Goal: Task Accomplishment & Management: Manage account settings

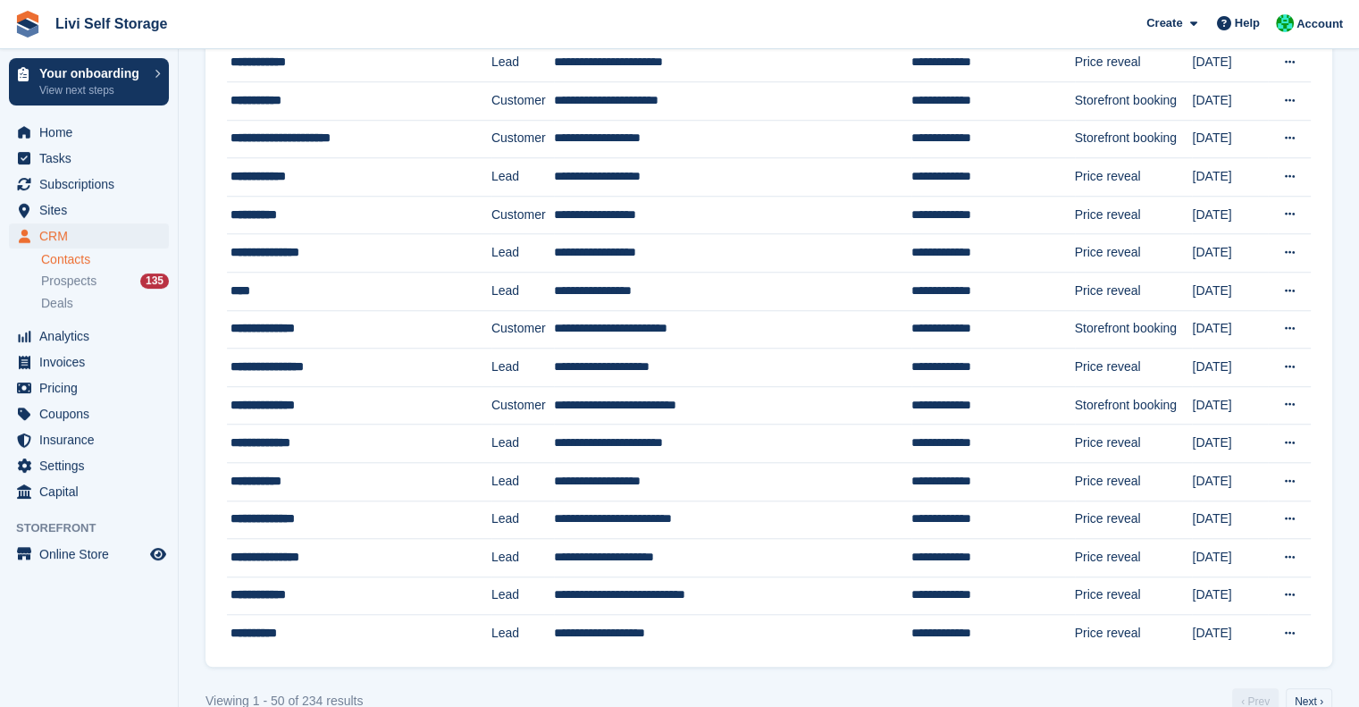
scroll to position [1508, 0]
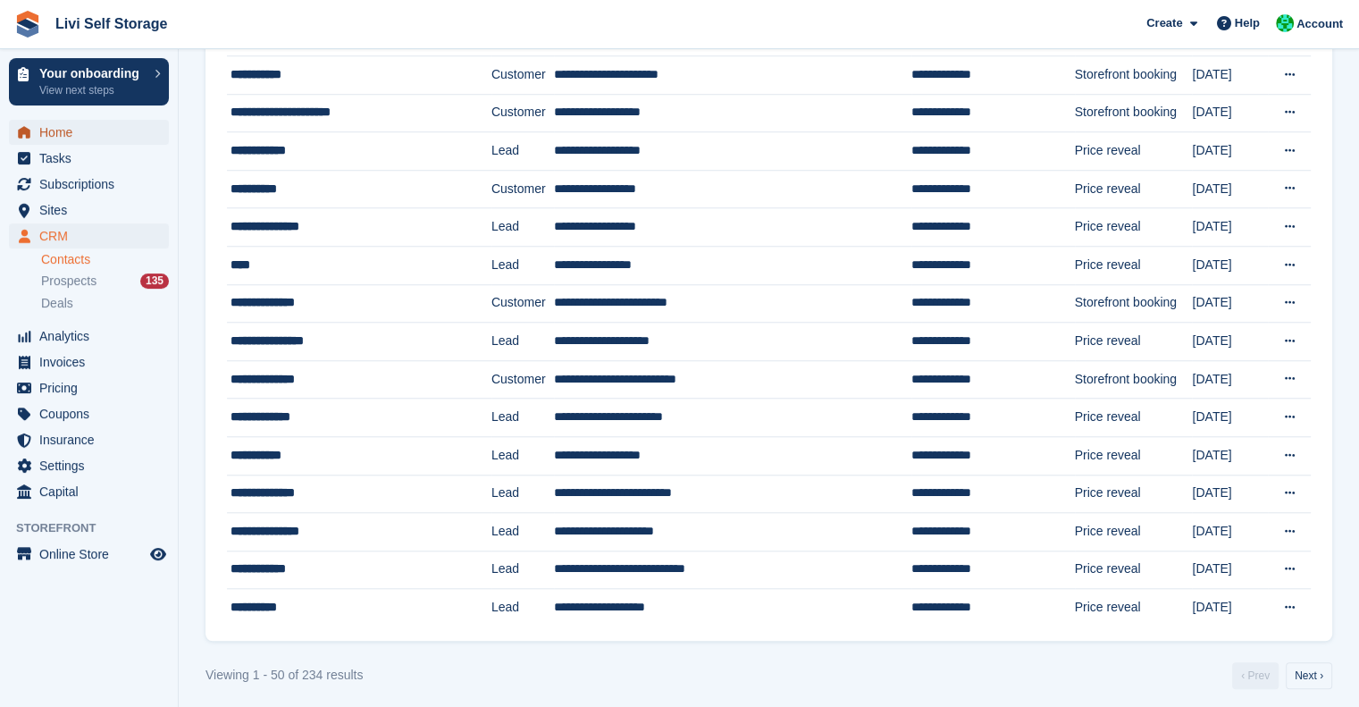
click at [44, 139] on span "Home" at bounding box center [92, 132] width 107 height 25
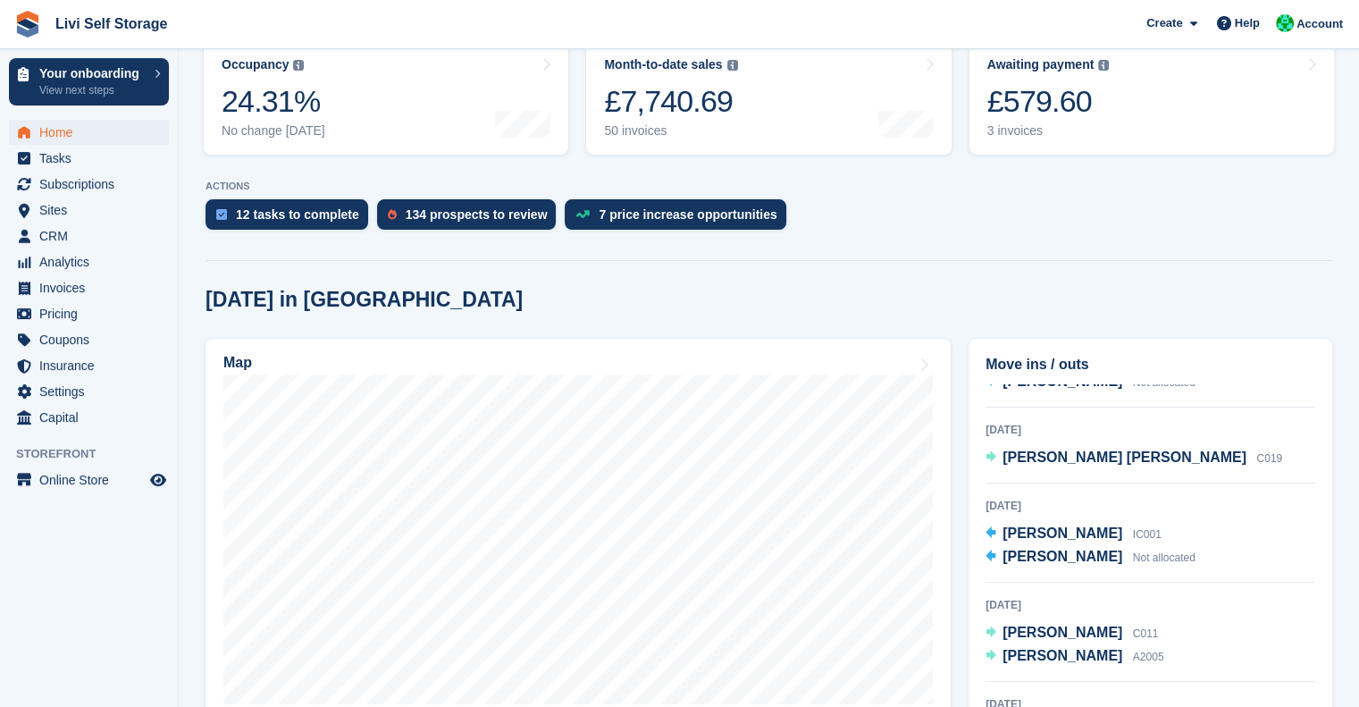
scroll to position [66, 0]
click at [1062, 454] on span "[PERSON_NAME] [PERSON_NAME]" at bounding box center [1125, 454] width 244 height 15
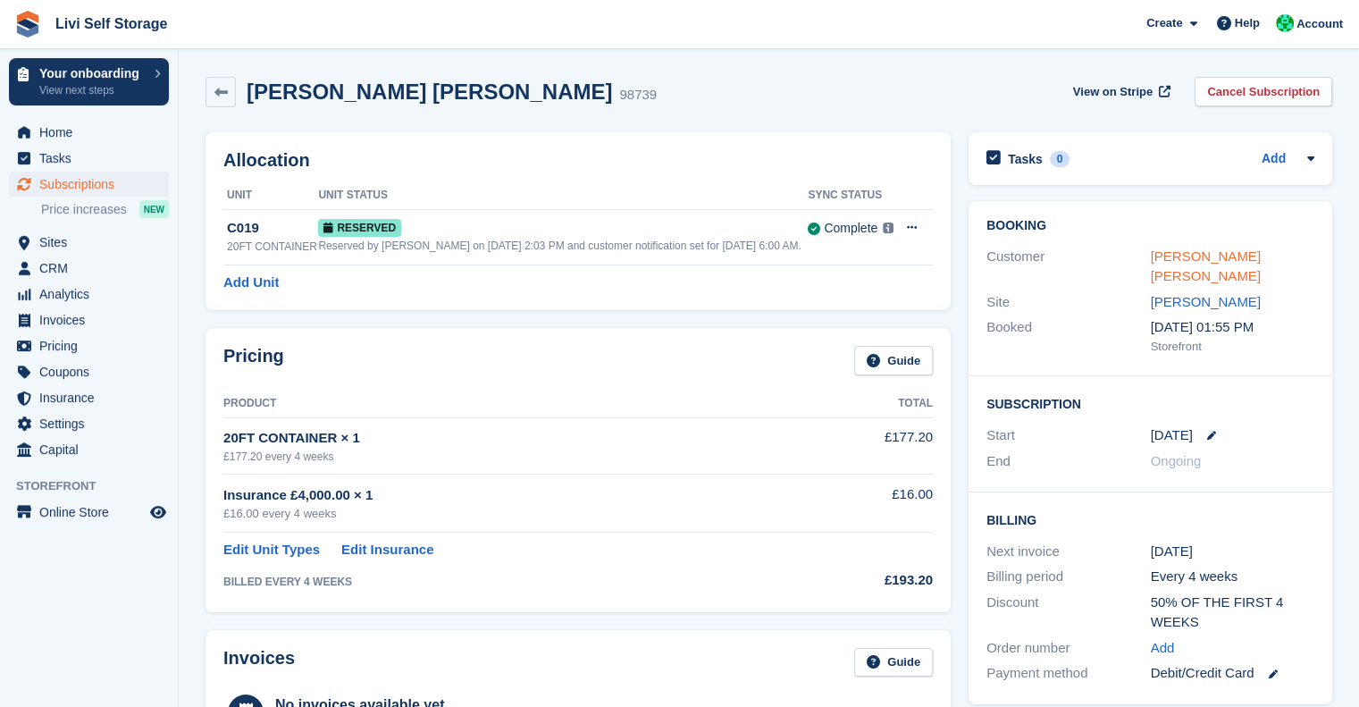
click at [1178, 252] on link "[PERSON_NAME] [PERSON_NAME]" at bounding box center [1206, 266] width 110 height 36
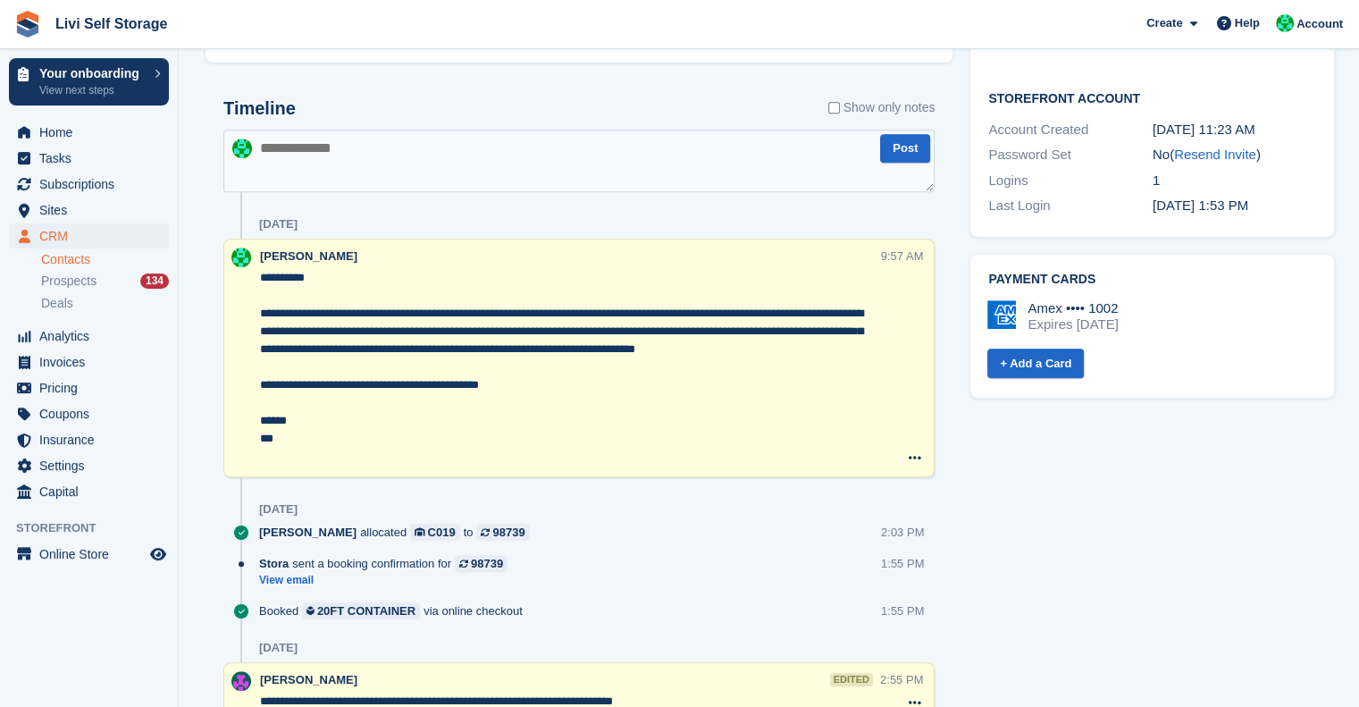
scroll to position [783, 0]
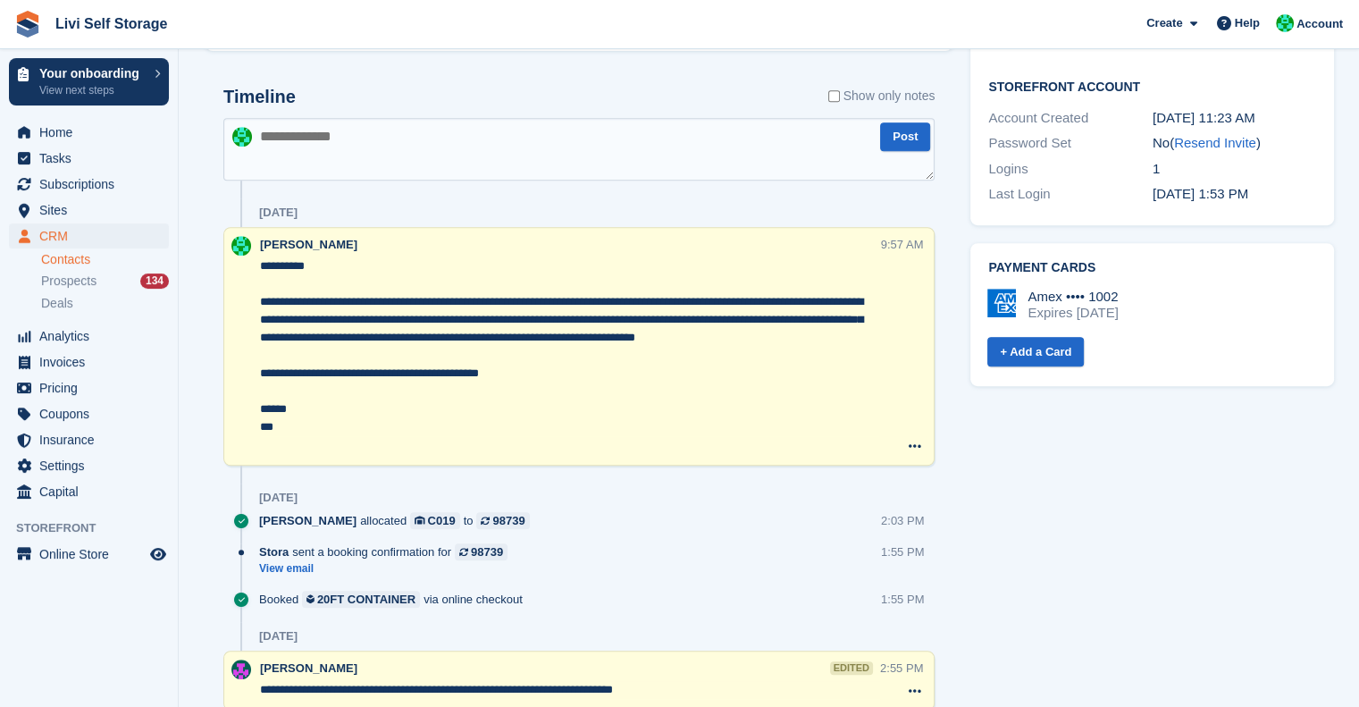
drag, startPoint x: 769, startPoint y: 399, endPoint x: 979, endPoint y: 314, distance: 227.7
click at [979, 314] on div "Subscriptions ID Booking Allocation Tenancy 98739 20FT CONTAINER Livingston C01…" at bounding box center [769, 594] width 1145 height 2506
click at [1052, 447] on div "Tasks 0 Add No tasks related to Connor Muir Contact Details Email csjmuir@outlo…" at bounding box center [1153, 594] width 382 height 2506
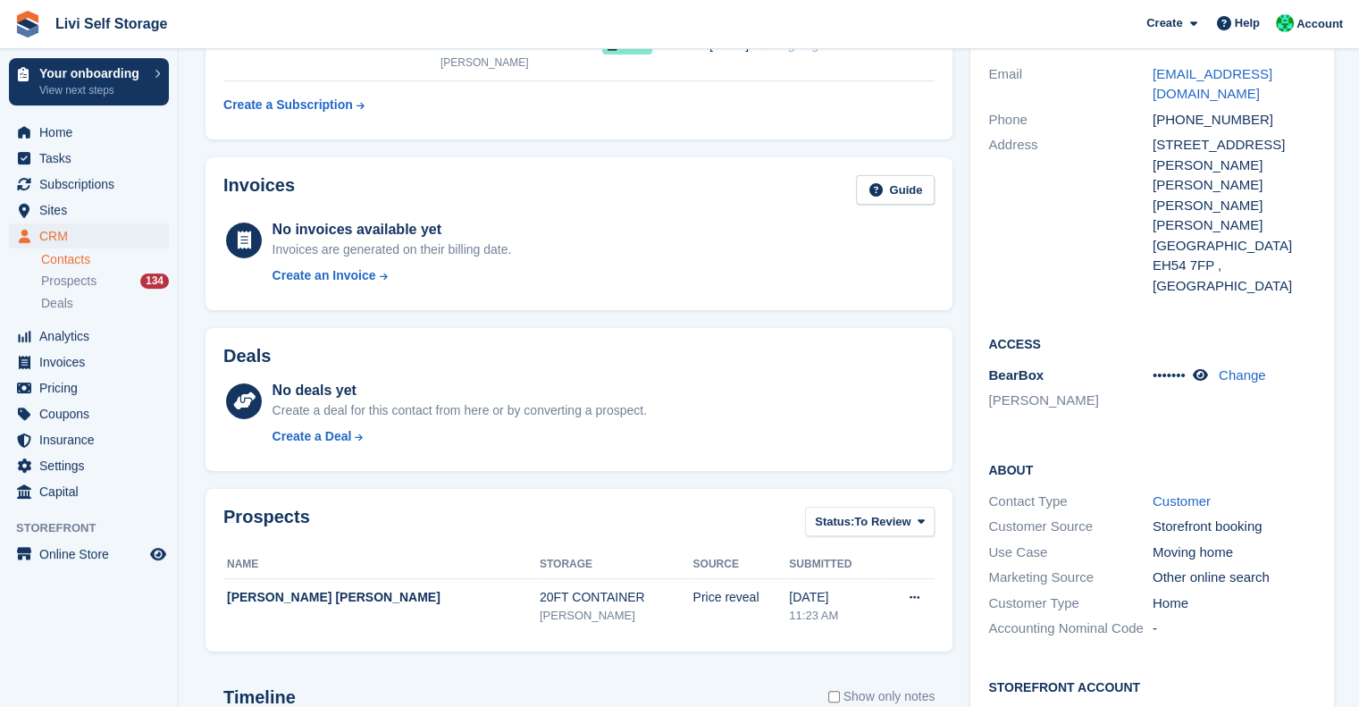
scroll to position [0, 0]
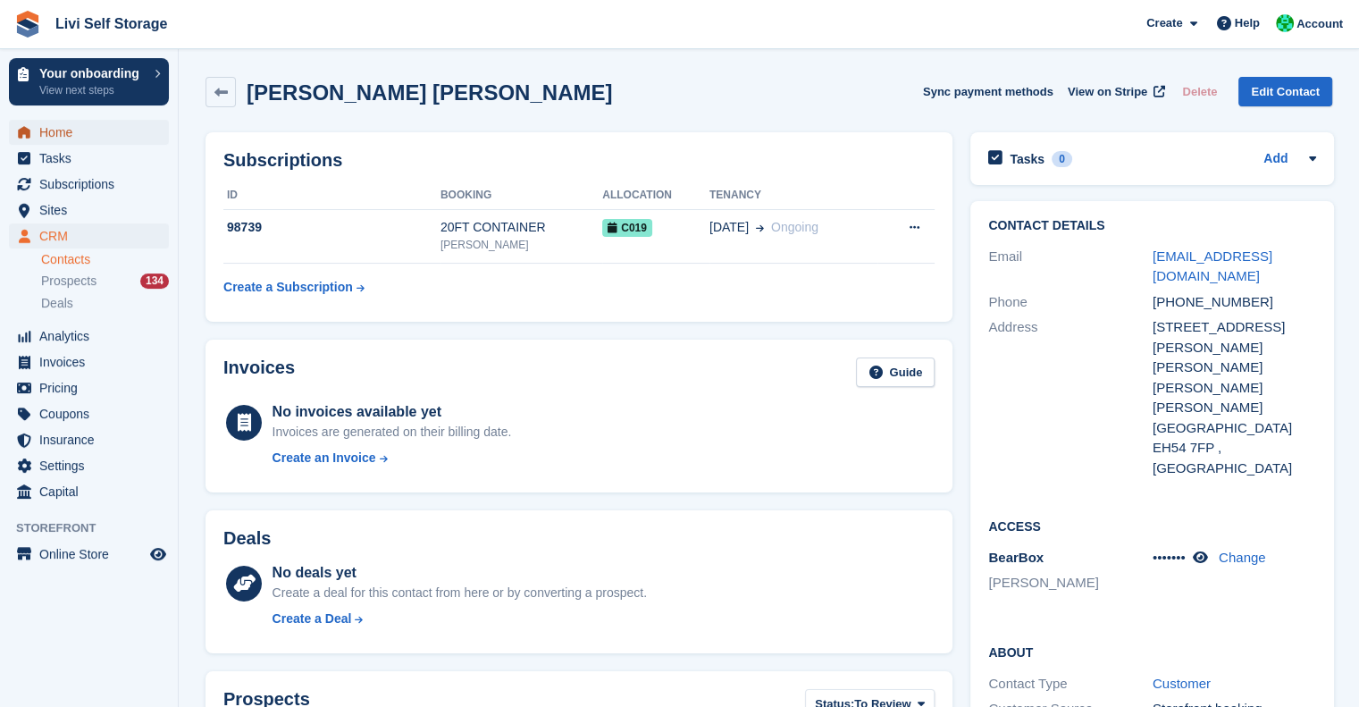
click at [70, 124] on span "Home" at bounding box center [92, 132] width 107 height 25
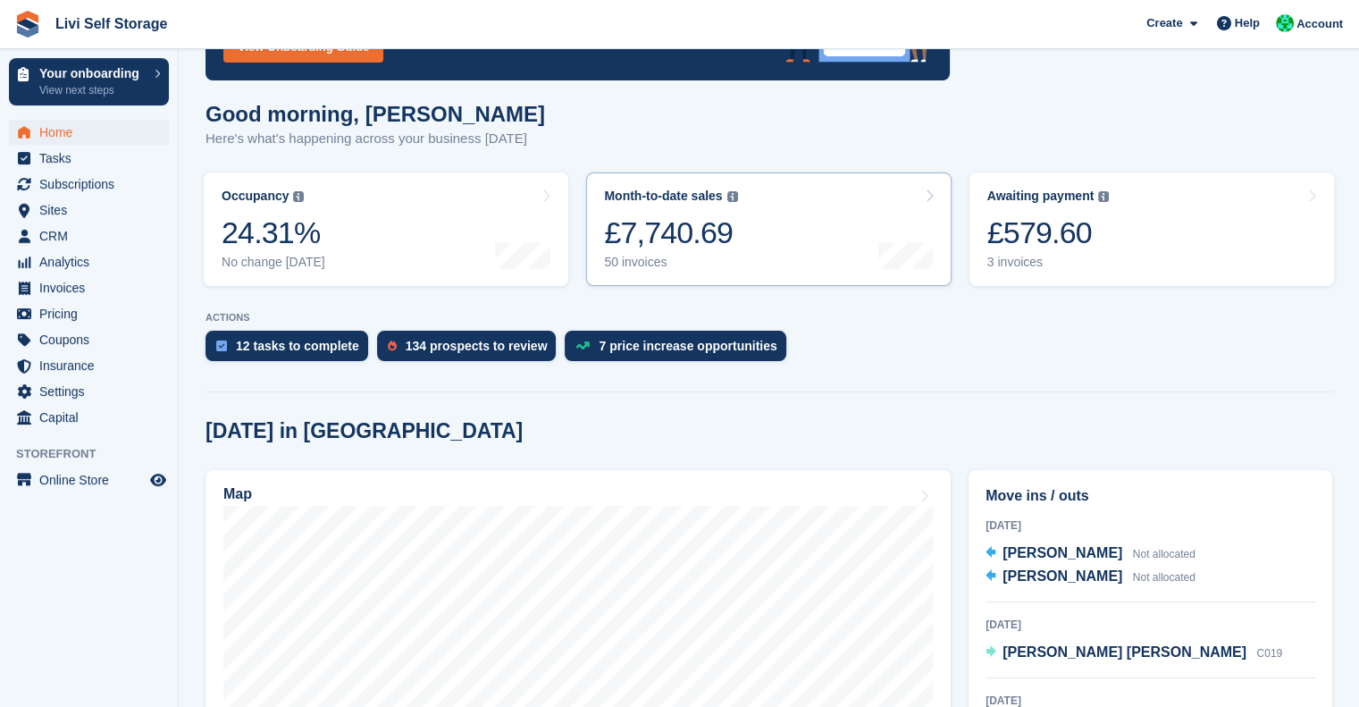
scroll to position [166, 0]
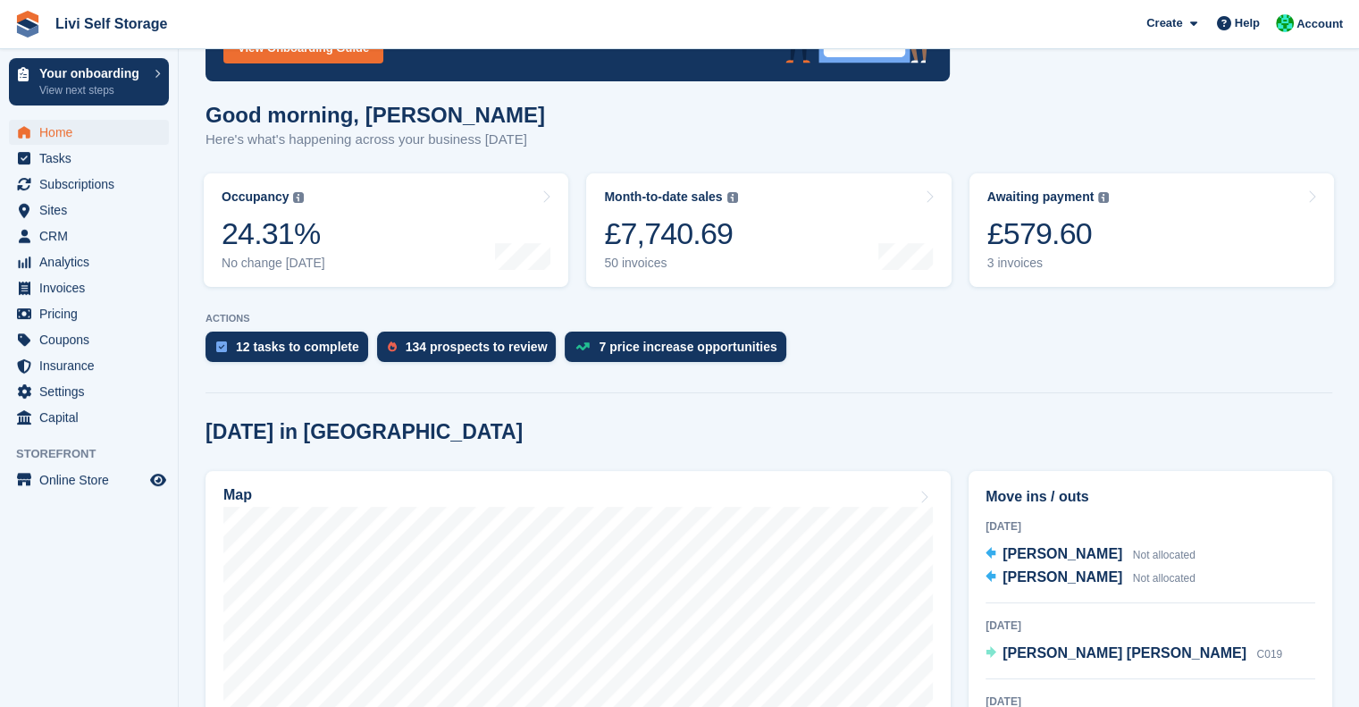
drag, startPoint x: 942, startPoint y: 362, endPoint x: 1010, endPoint y: 401, distance: 78.5
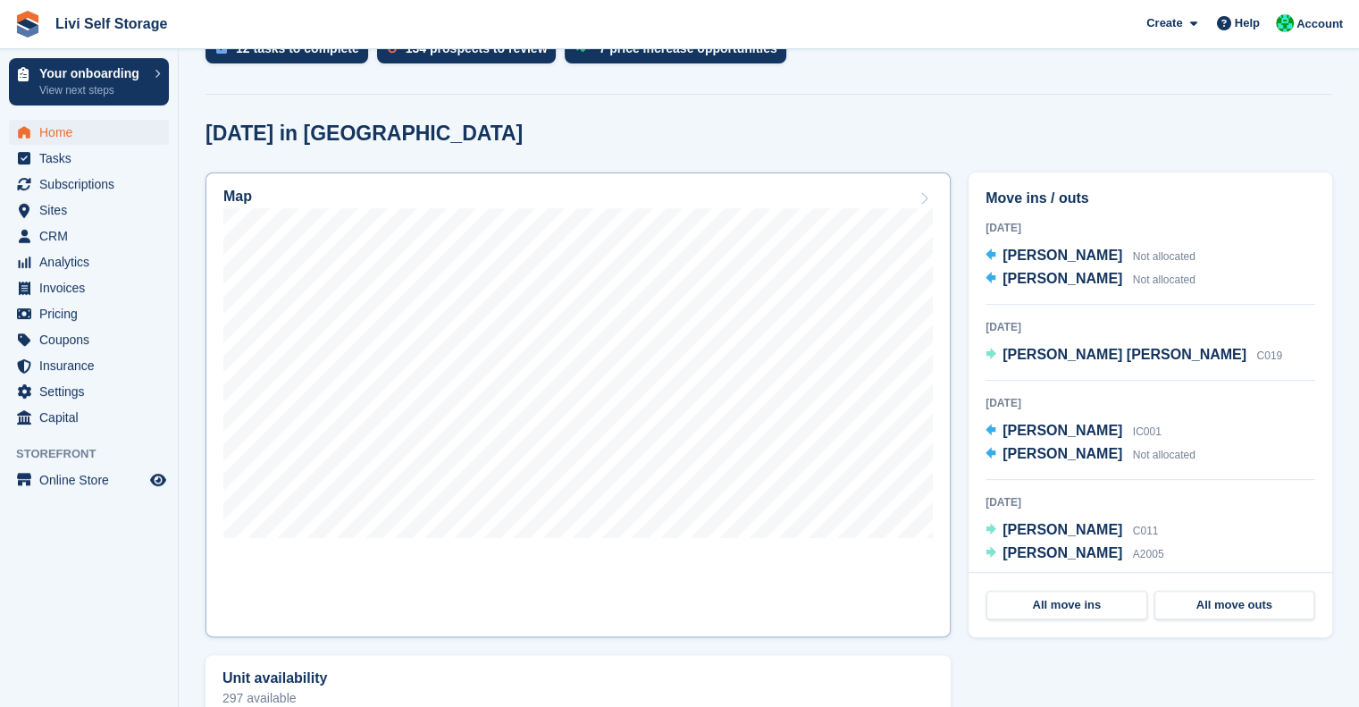
scroll to position [465, 0]
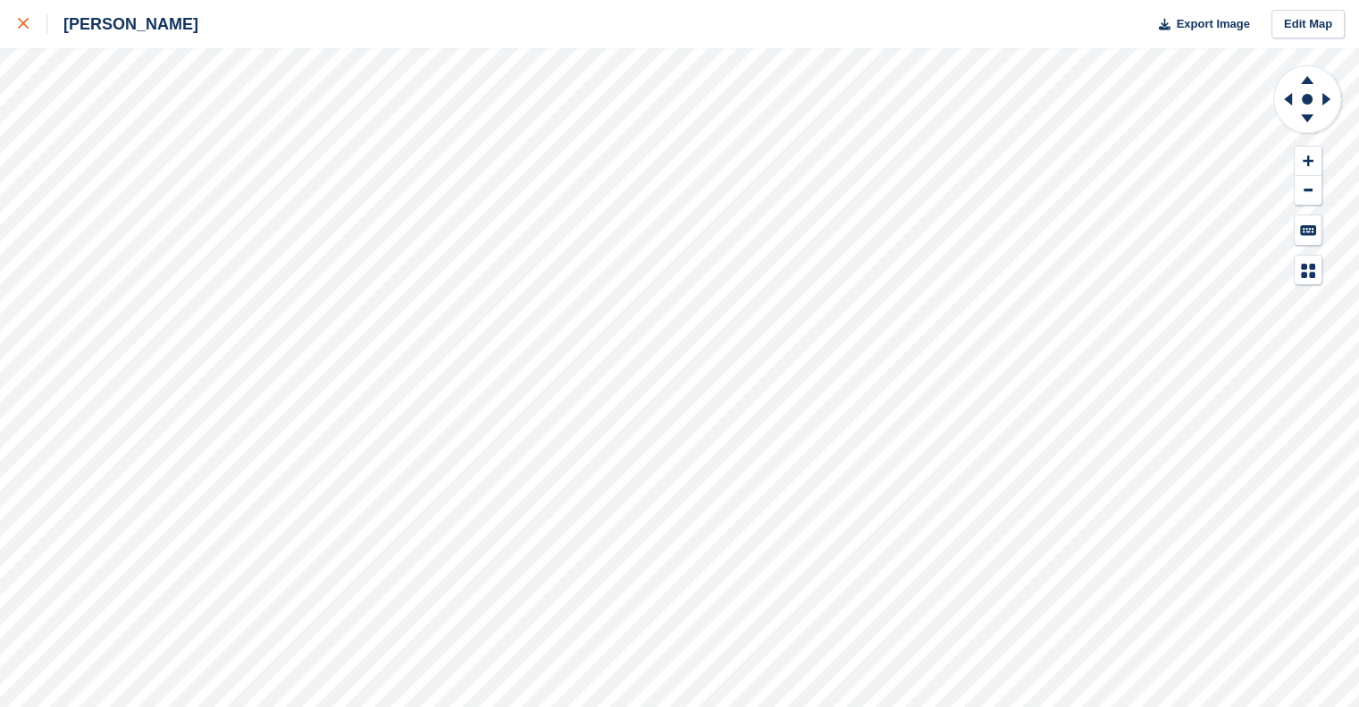
click at [33, 25] on div at bounding box center [32, 23] width 29 height 21
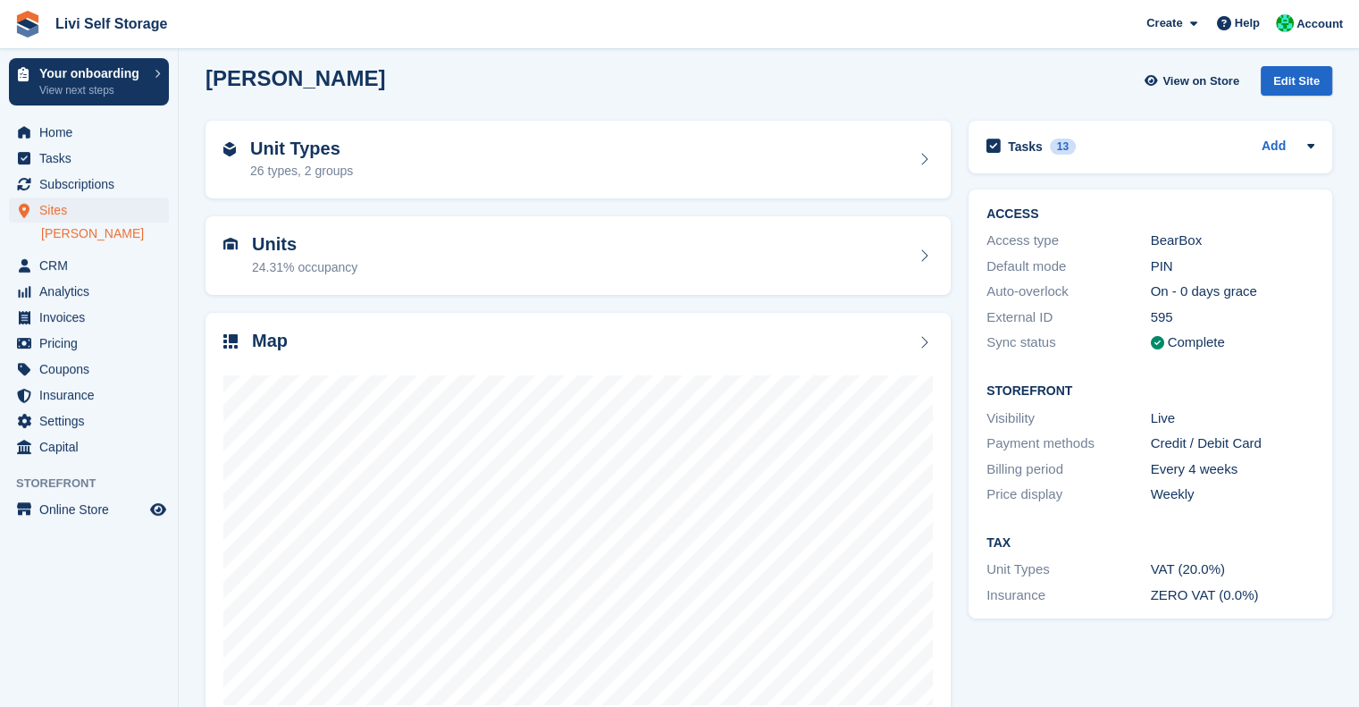
scroll to position [55, 0]
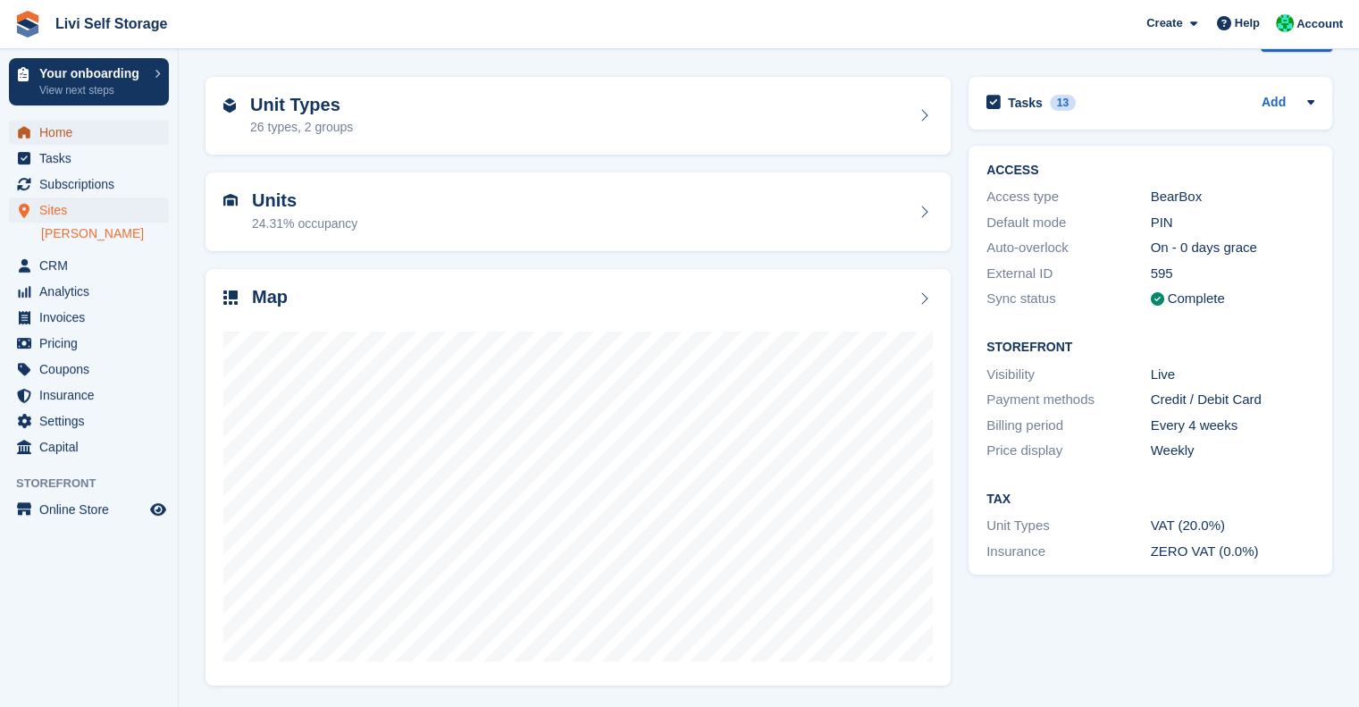
click at [82, 135] on span "Home" at bounding box center [92, 132] width 107 height 25
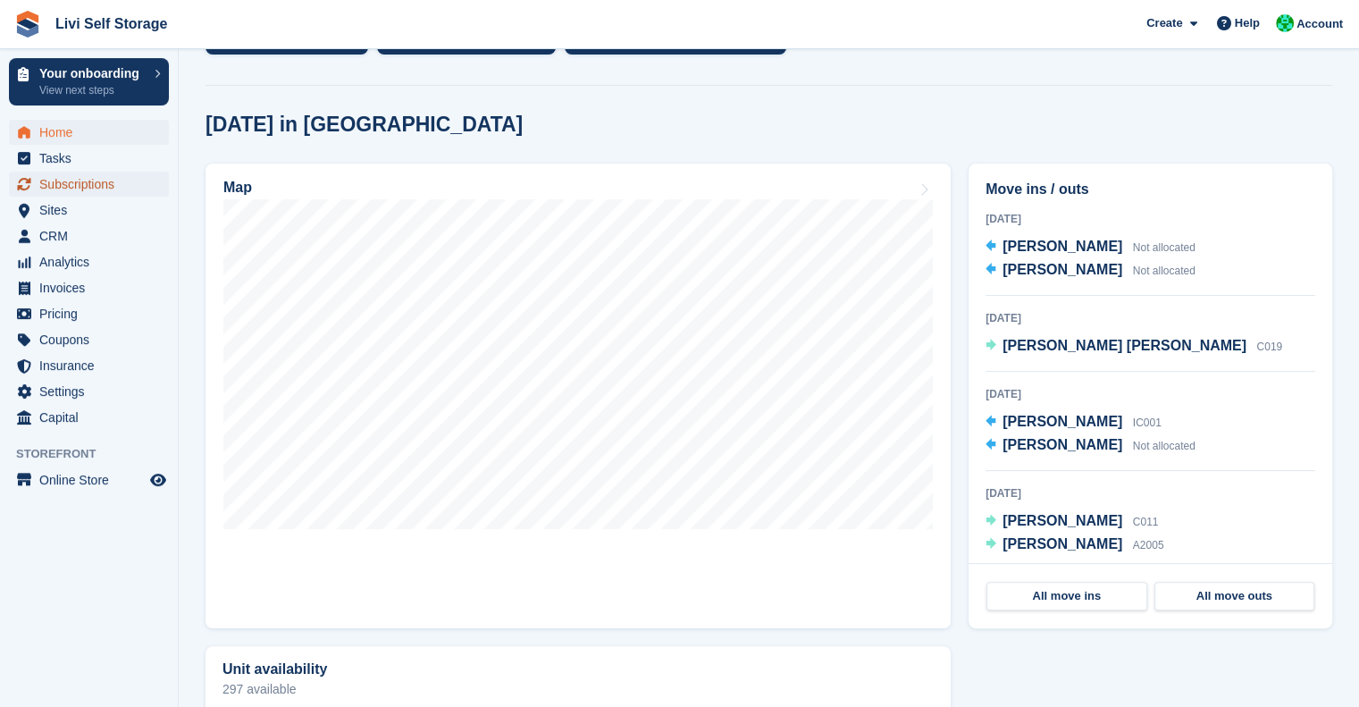
click at [68, 189] on span "Subscriptions" at bounding box center [92, 184] width 107 height 25
click at [38, 145] on ul "Home" at bounding box center [89, 133] width 178 height 26
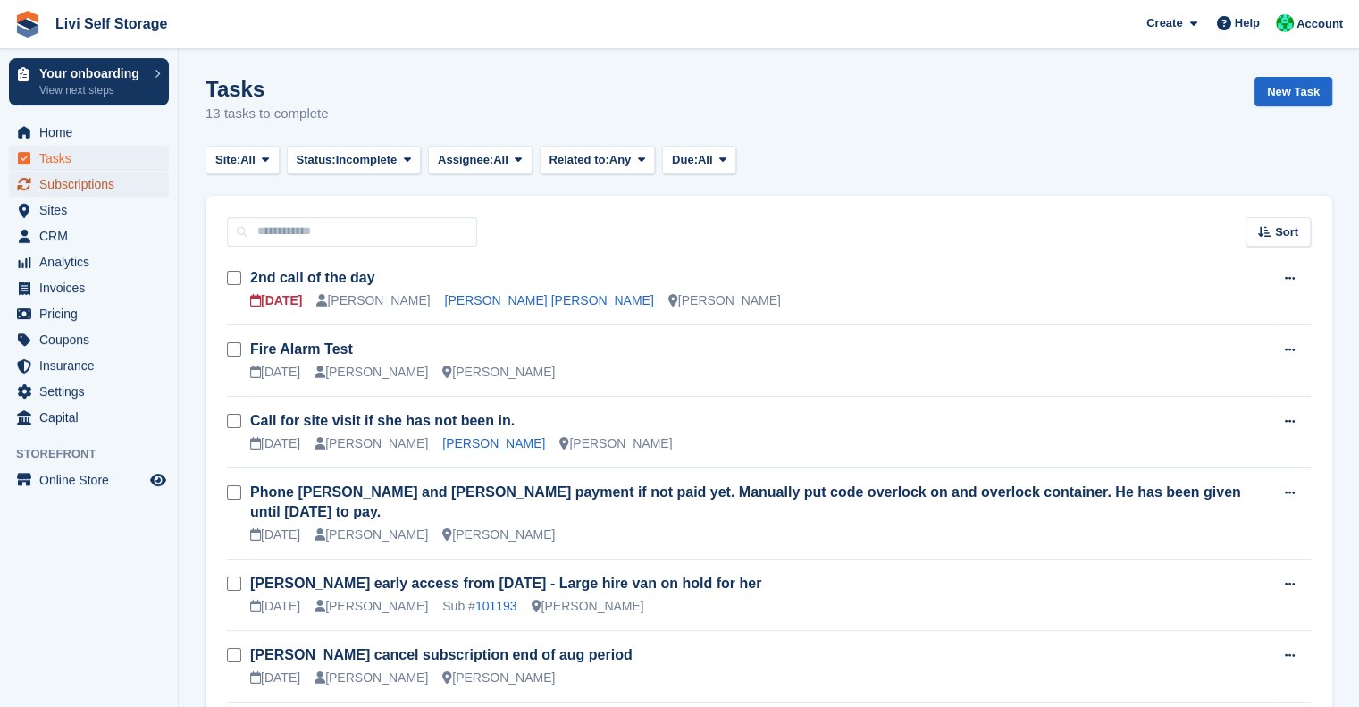
click at [68, 188] on span "Subscriptions" at bounding box center [92, 184] width 107 height 25
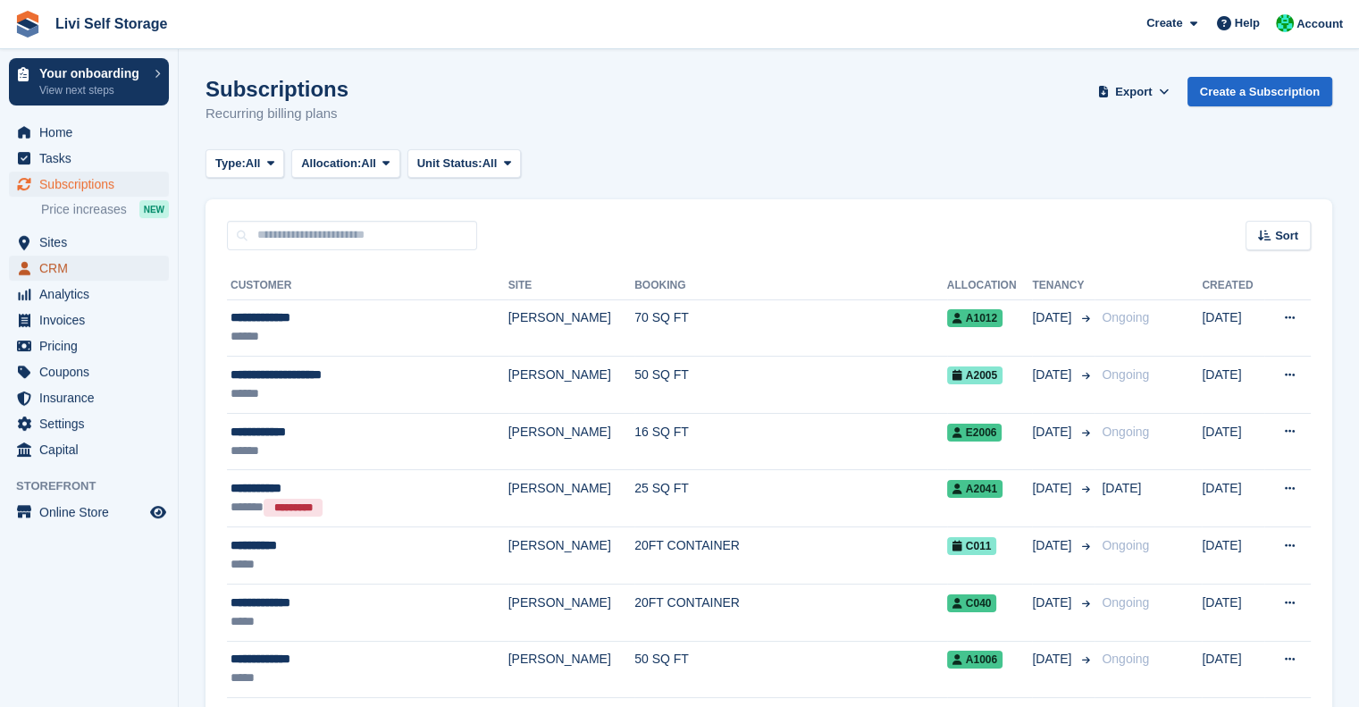
click at [46, 274] on span "CRM" at bounding box center [92, 268] width 107 height 25
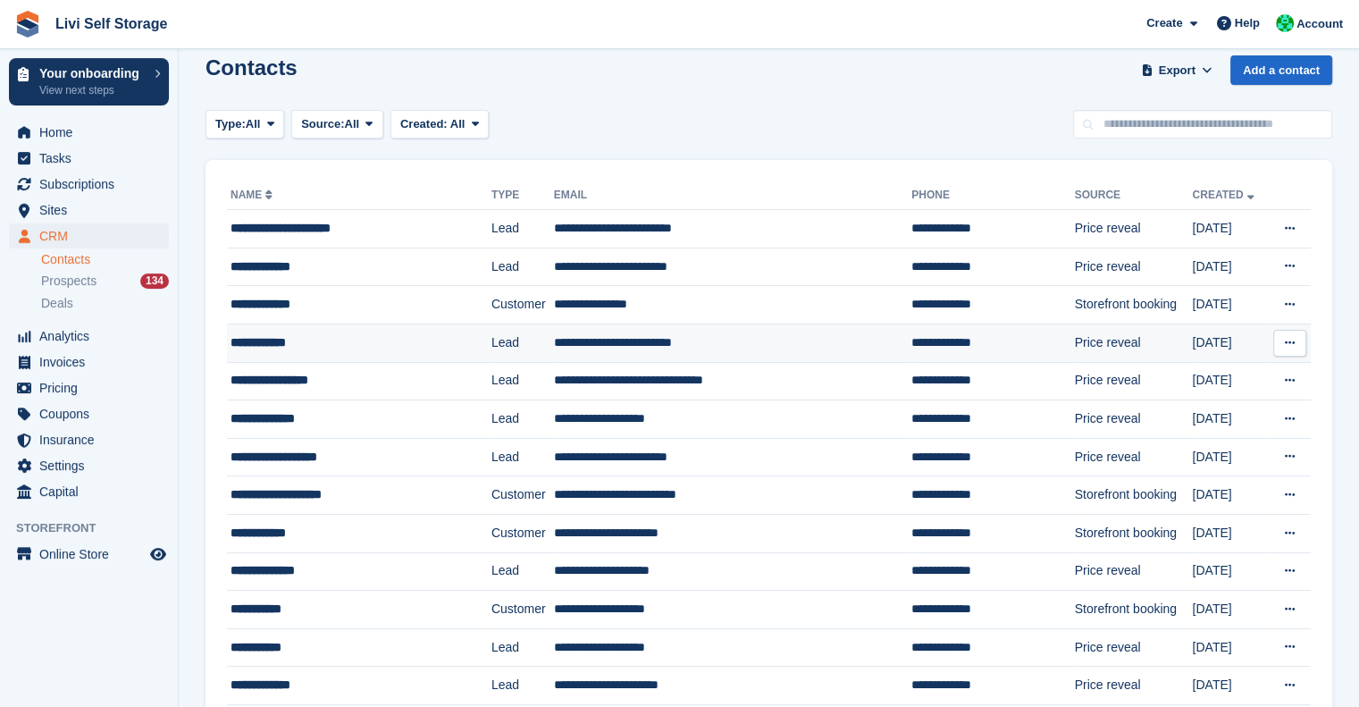
scroll to position [23, 0]
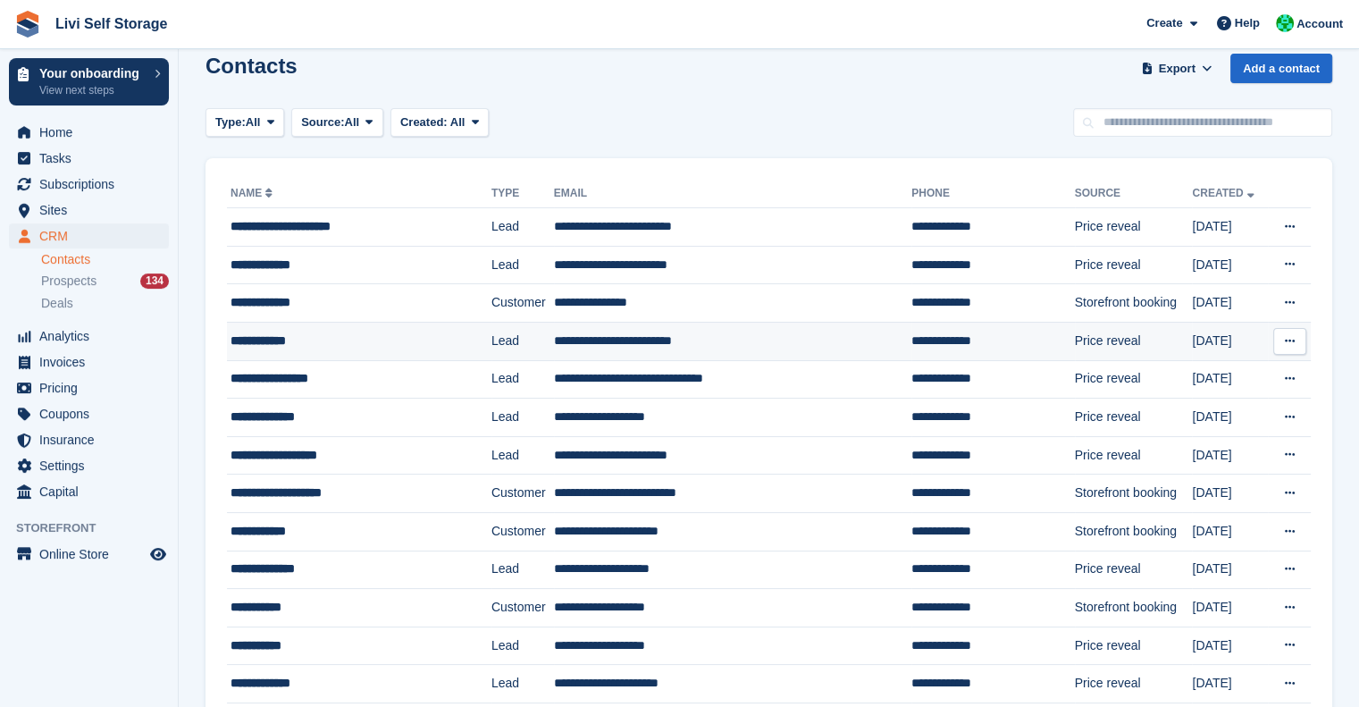
click at [372, 337] on div "**********" at bounding box center [344, 341] width 226 height 19
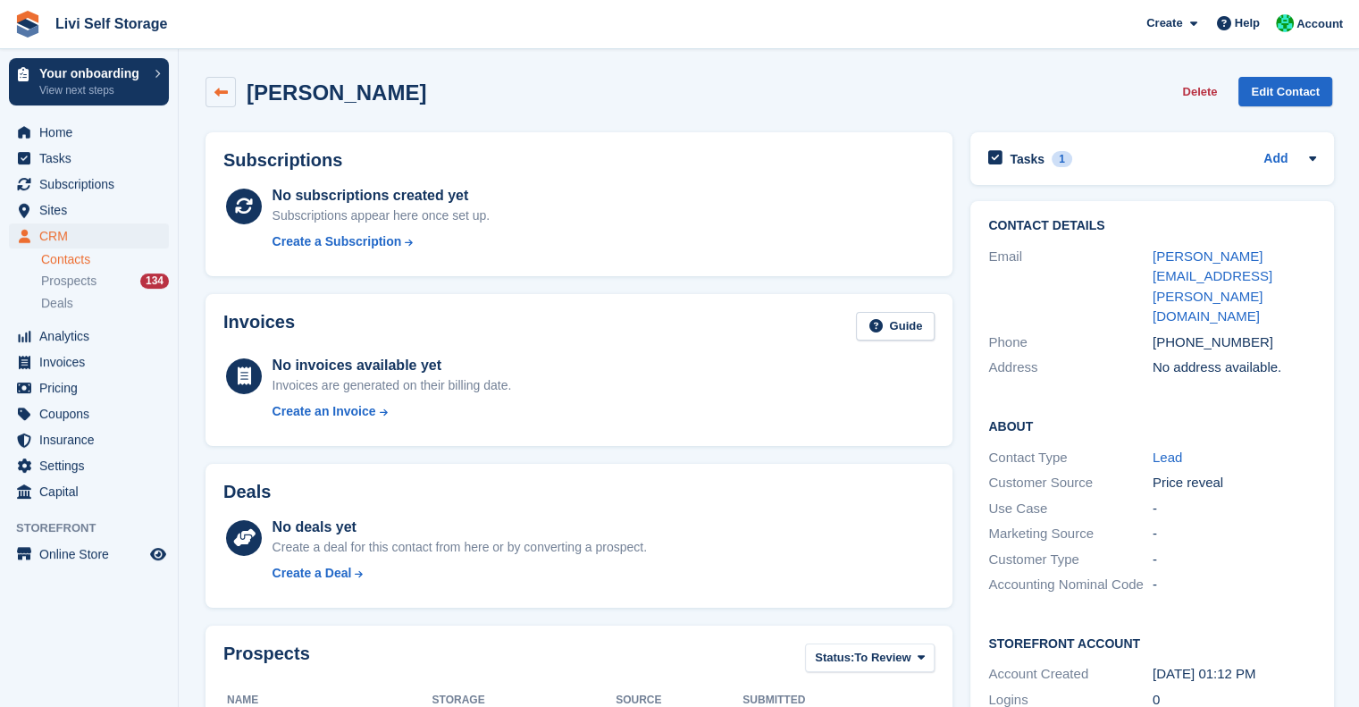
click at [231, 88] on link at bounding box center [221, 92] width 30 height 30
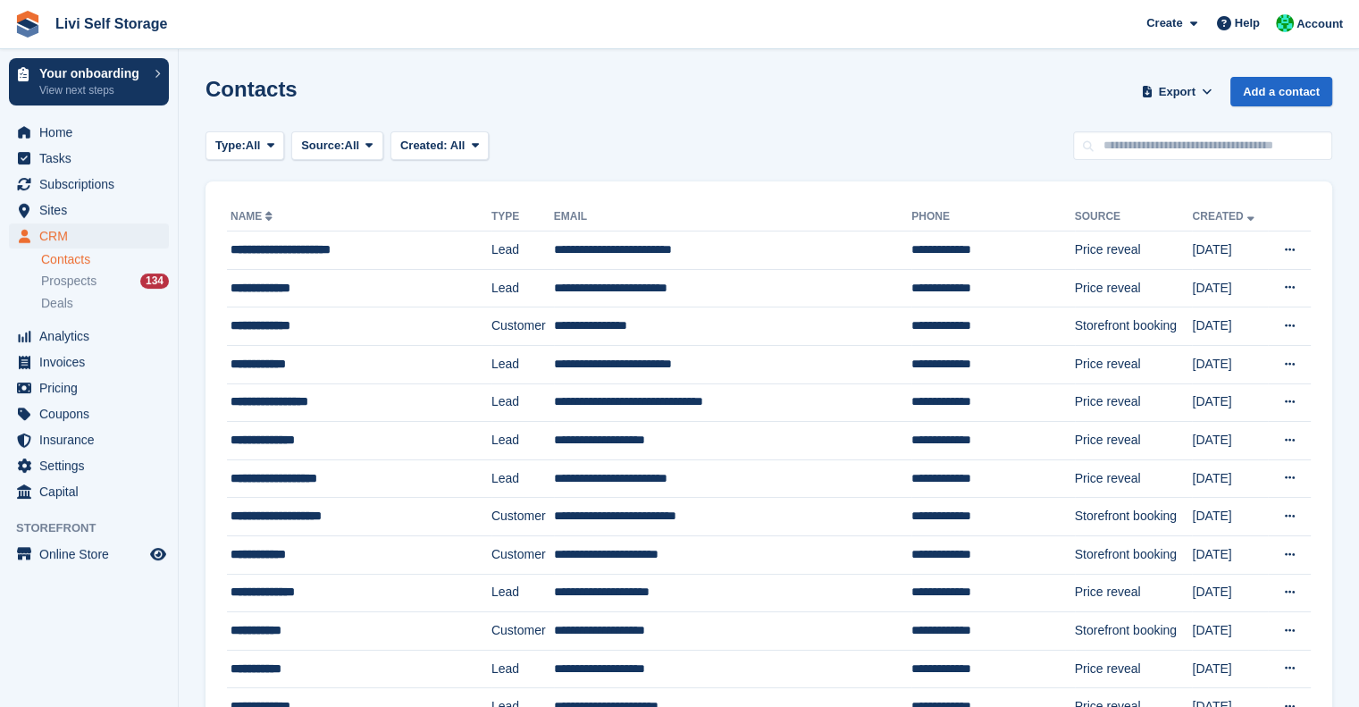
scroll to position [7, 0]
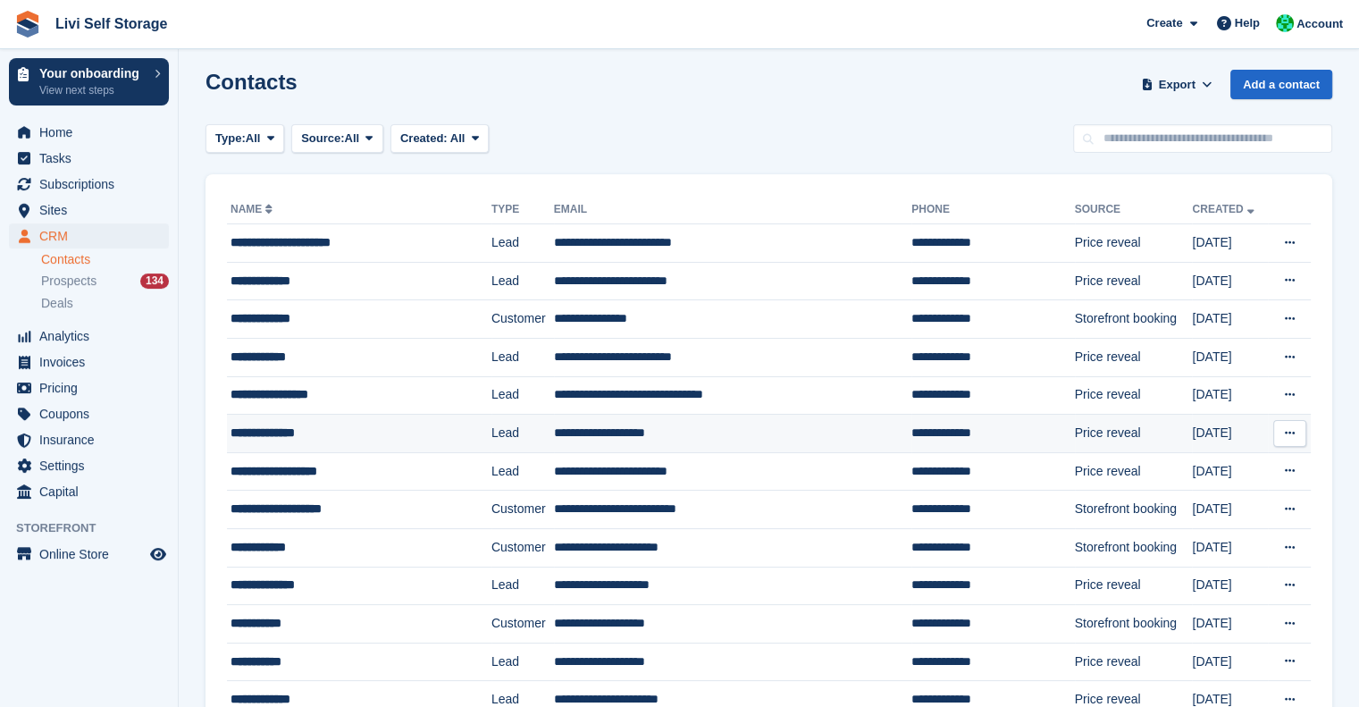
click at [297, 436] on div "**********" at bounding box center [344, 433] width 226 height 19
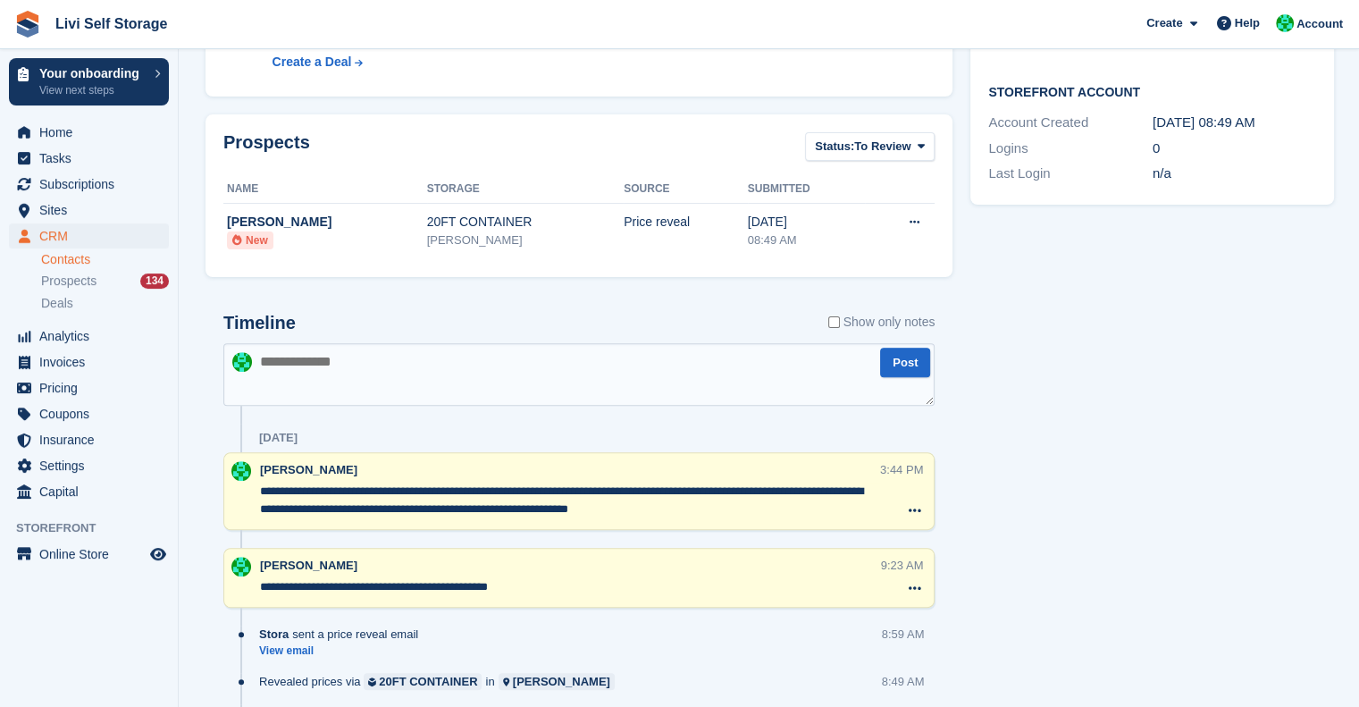
scroll to position [558, 0]
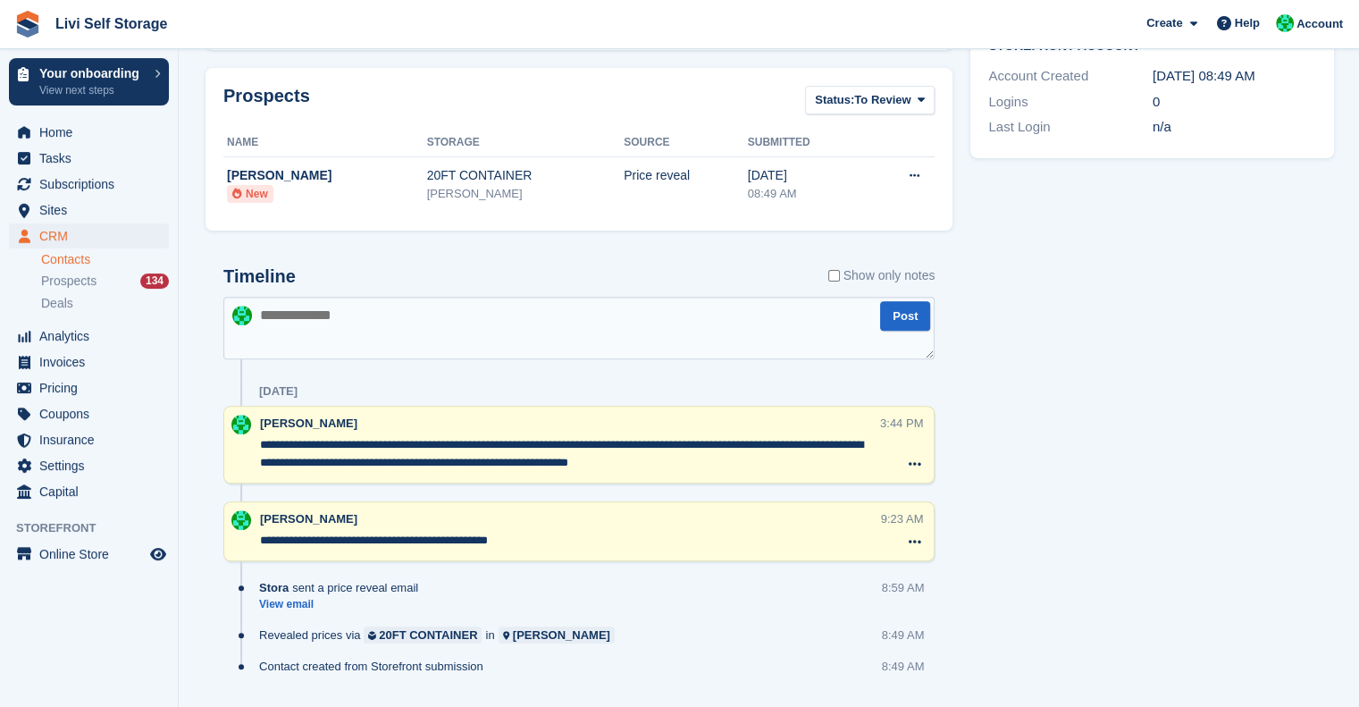
click at [1125, 449] on div "Tasks 0 Add No tasks related to Shirley Irving Contact Details Email shirving20…" at bounding box center [1153, 152] width 382 height 1172
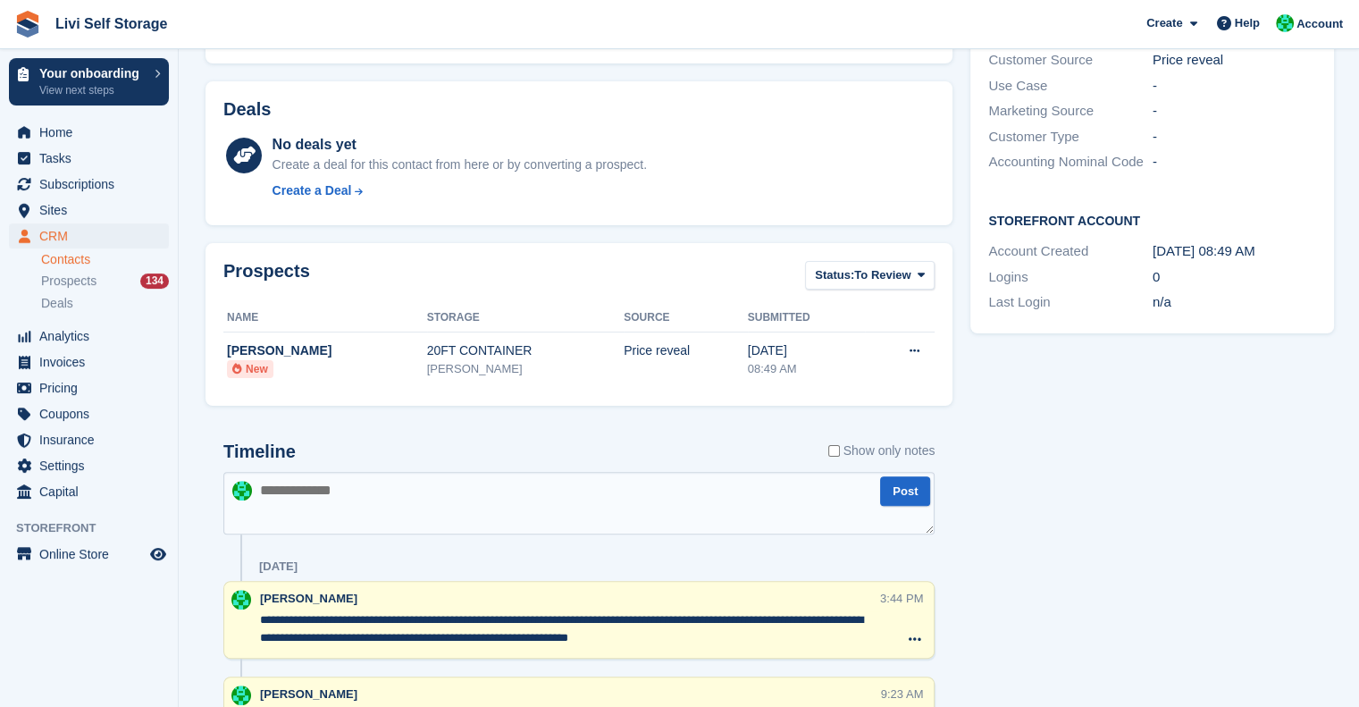
scroll to position [0, 0]
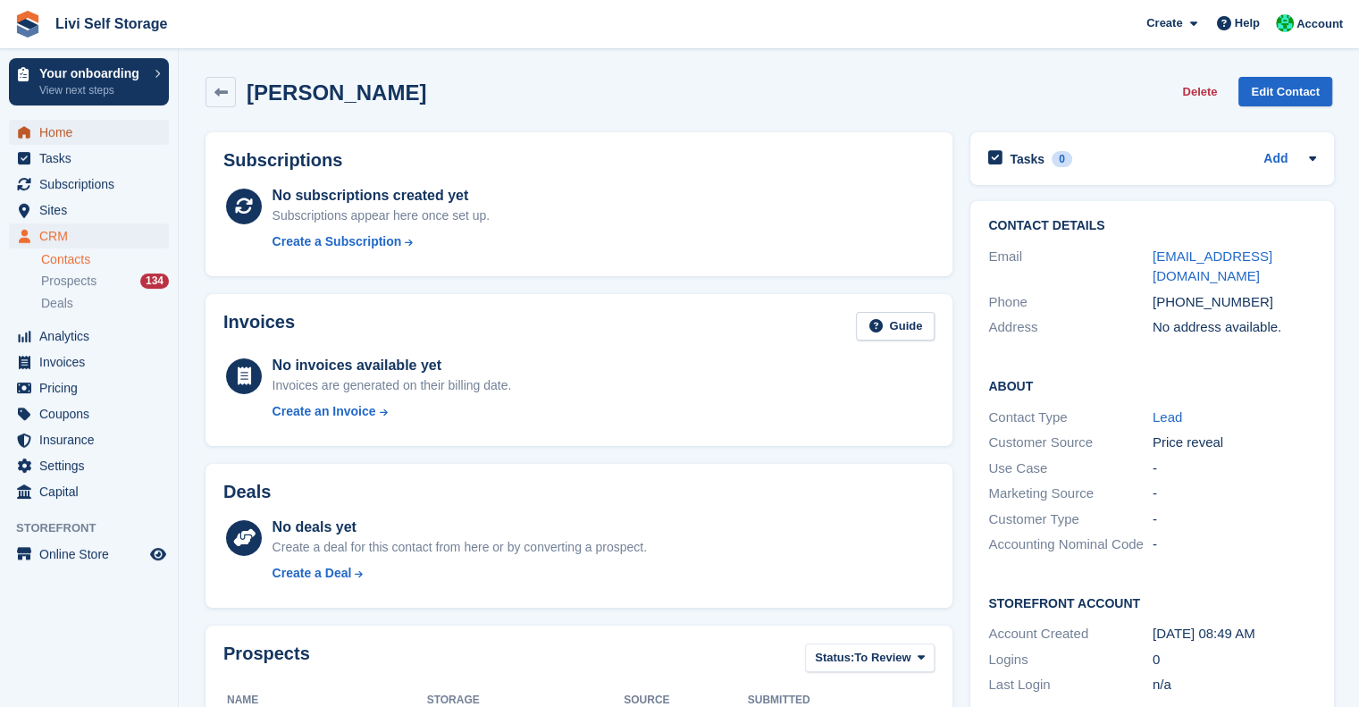
click at [59, 130] on span "Home" at bounding box center [92, 132] width 107 height 25
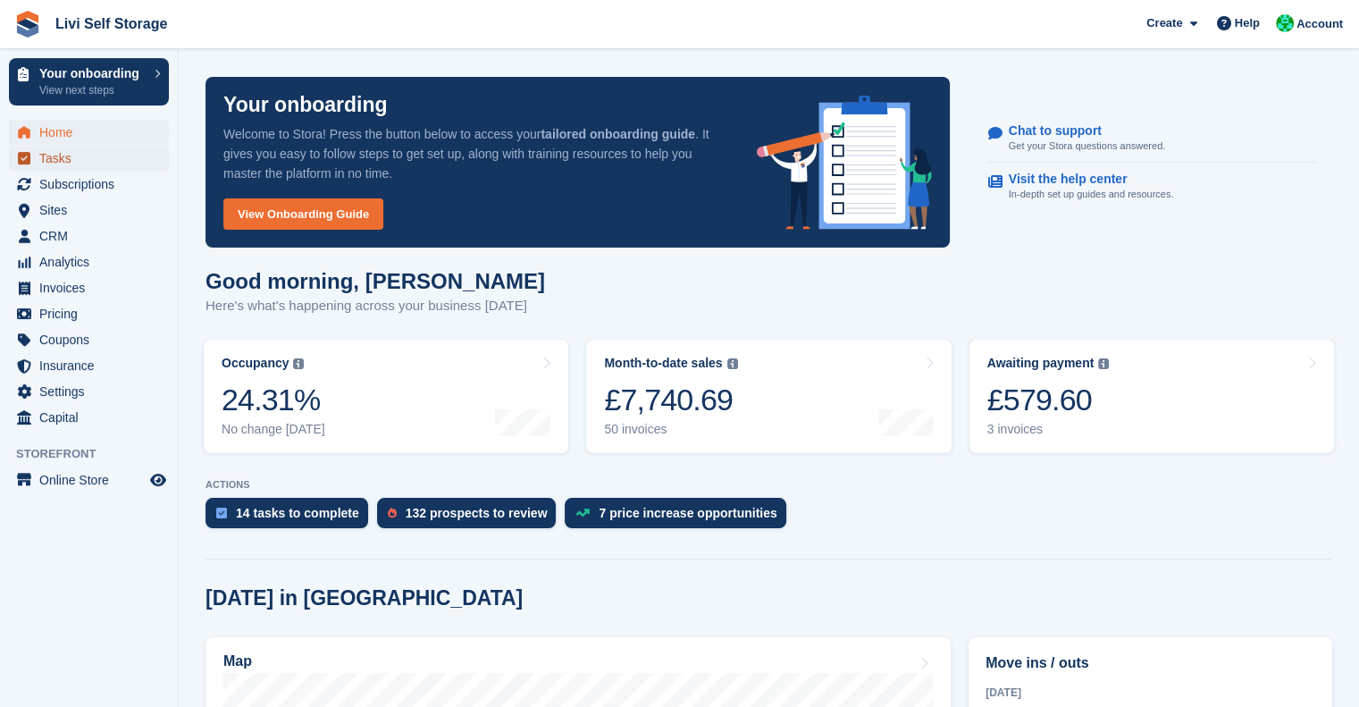
click at [60, 164] on span "Tasks" at bounding box center [92, 158] width 107 height 25
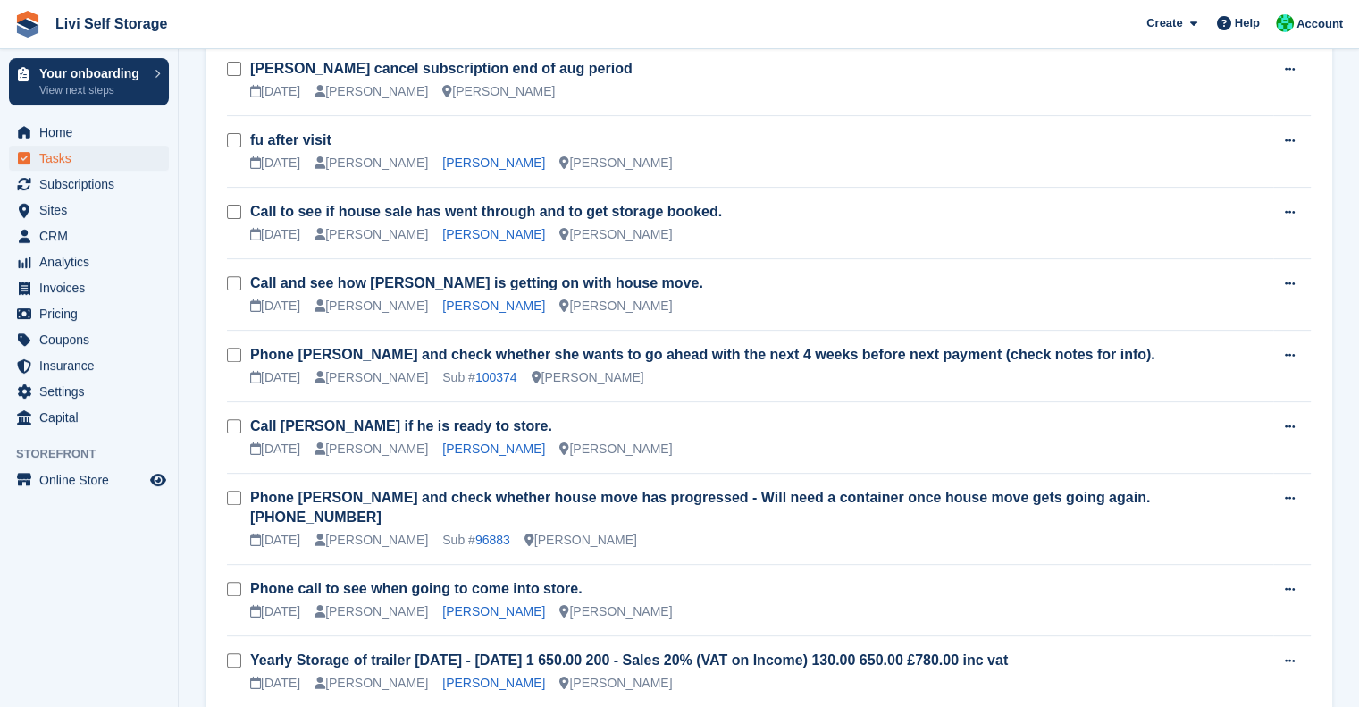
scroll to position [626, 0]
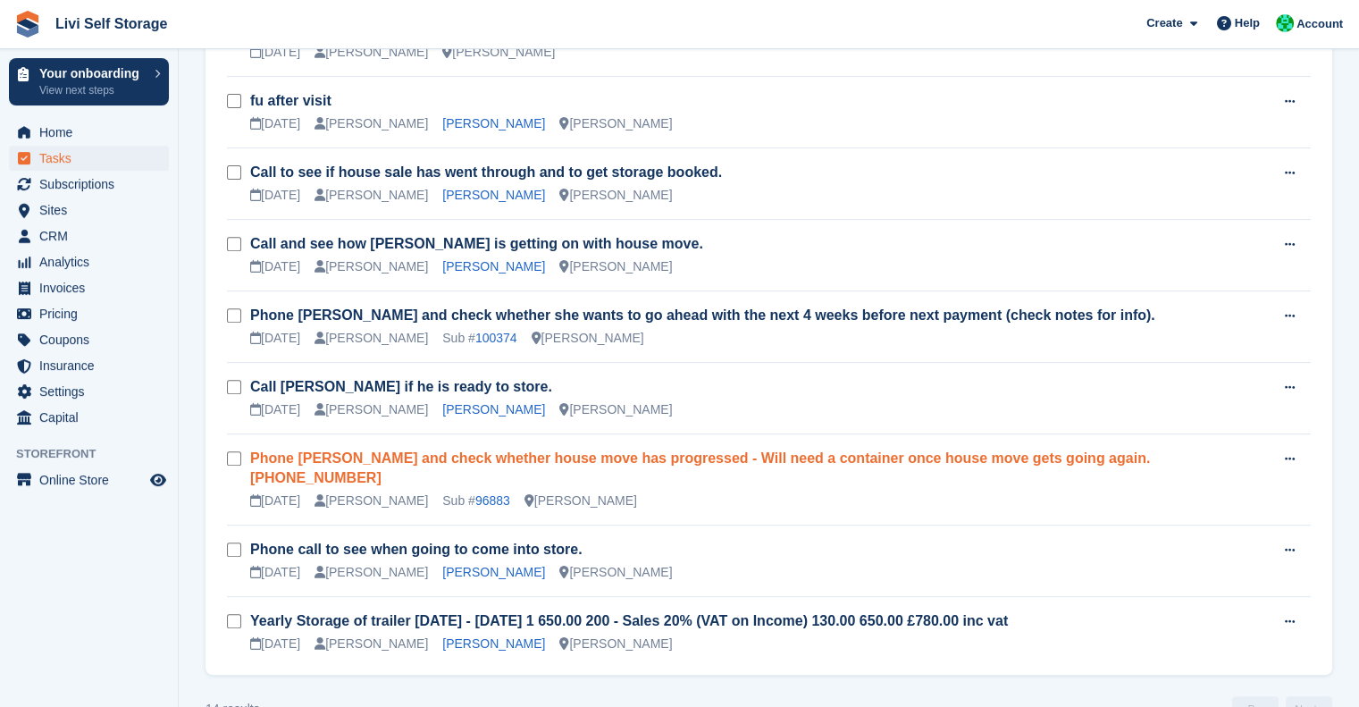
click at [836, 450] on link "Phone [PERSON_NAME] and check whether house move has progressed - Will need a c…" at bounding box center [700, 467] width 900 height 35
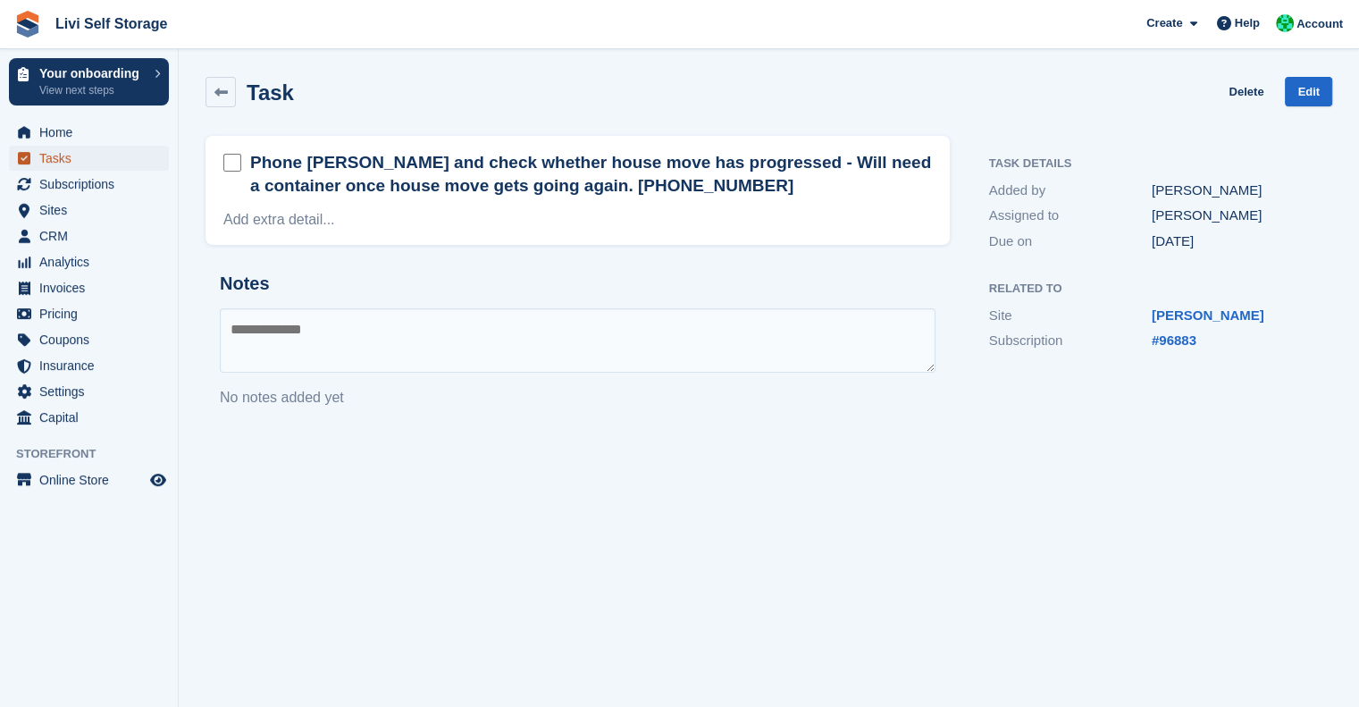
click at [75, 166] on span "Tasks" at bounding box center [92, 158] width 107 height 25
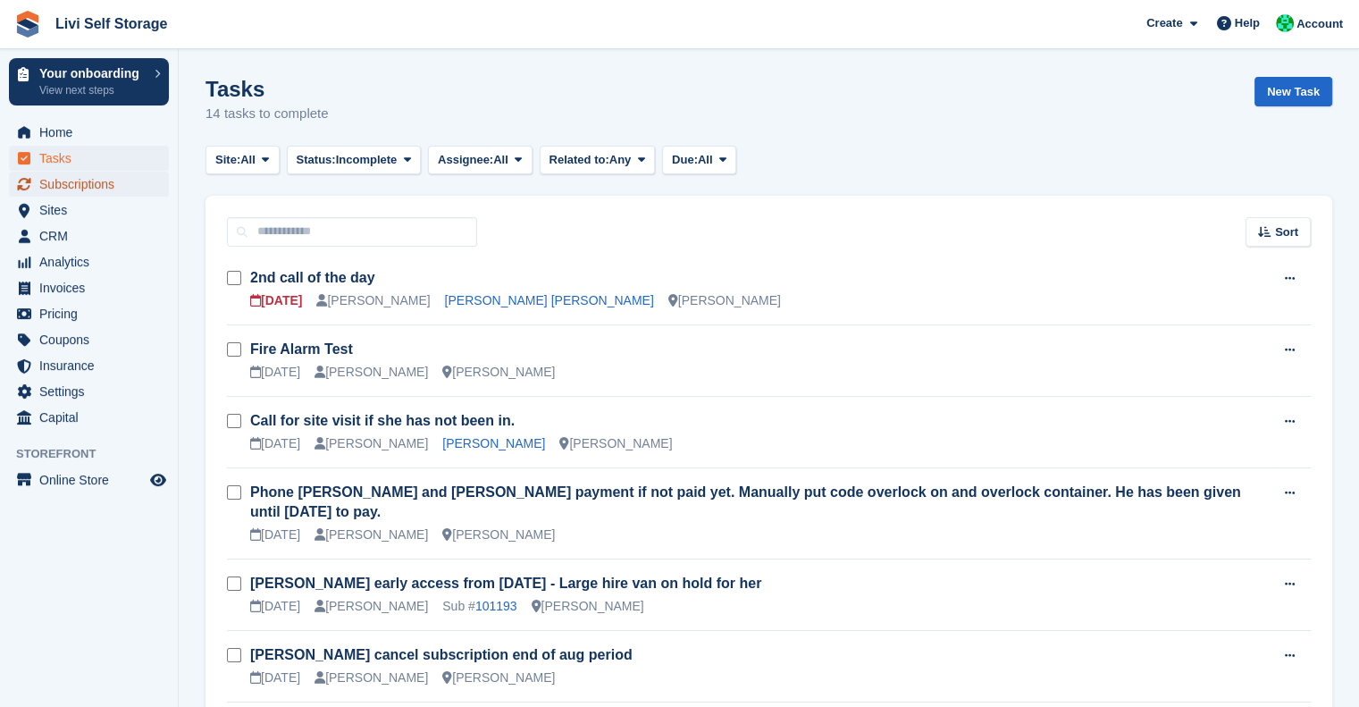
click at [71, 172] on span "Subscriptions" at bounding box center [92, 184] width 107 height 25
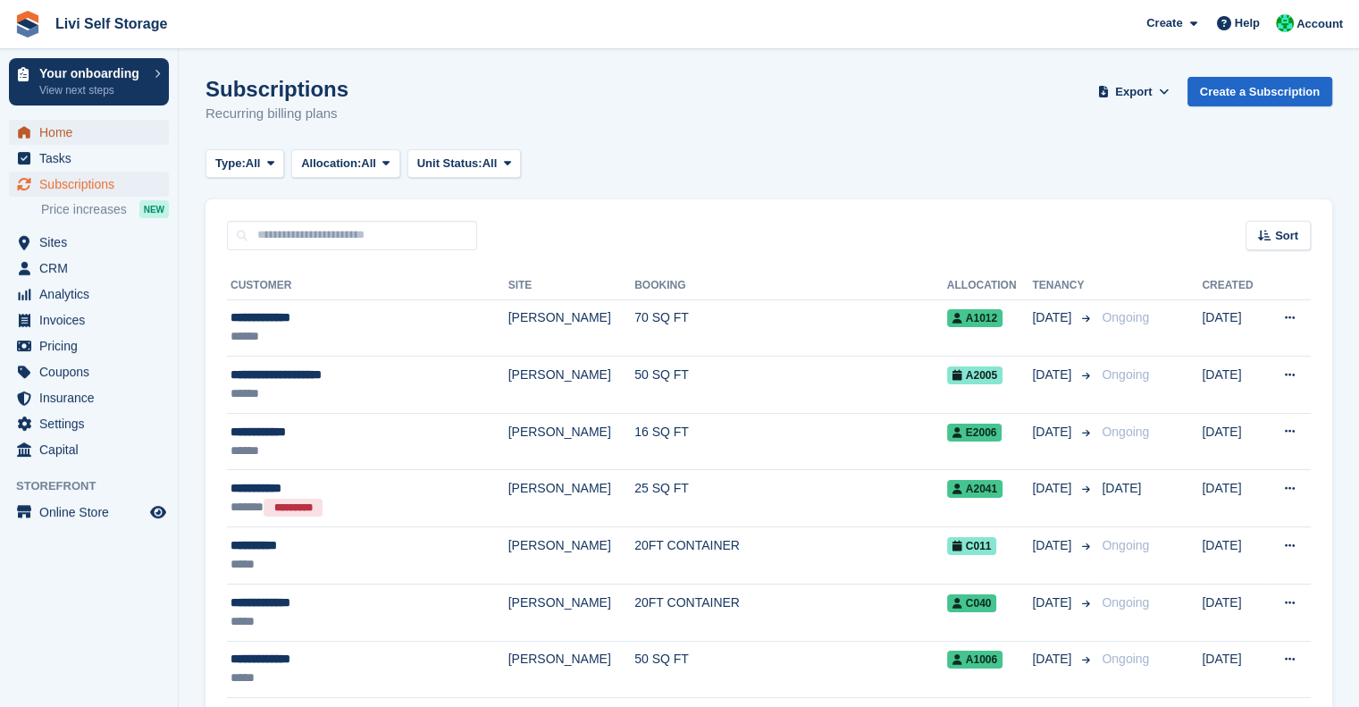
click at [63, 122] on span "Home" at bounding box center [92, 132] width 107 height 25
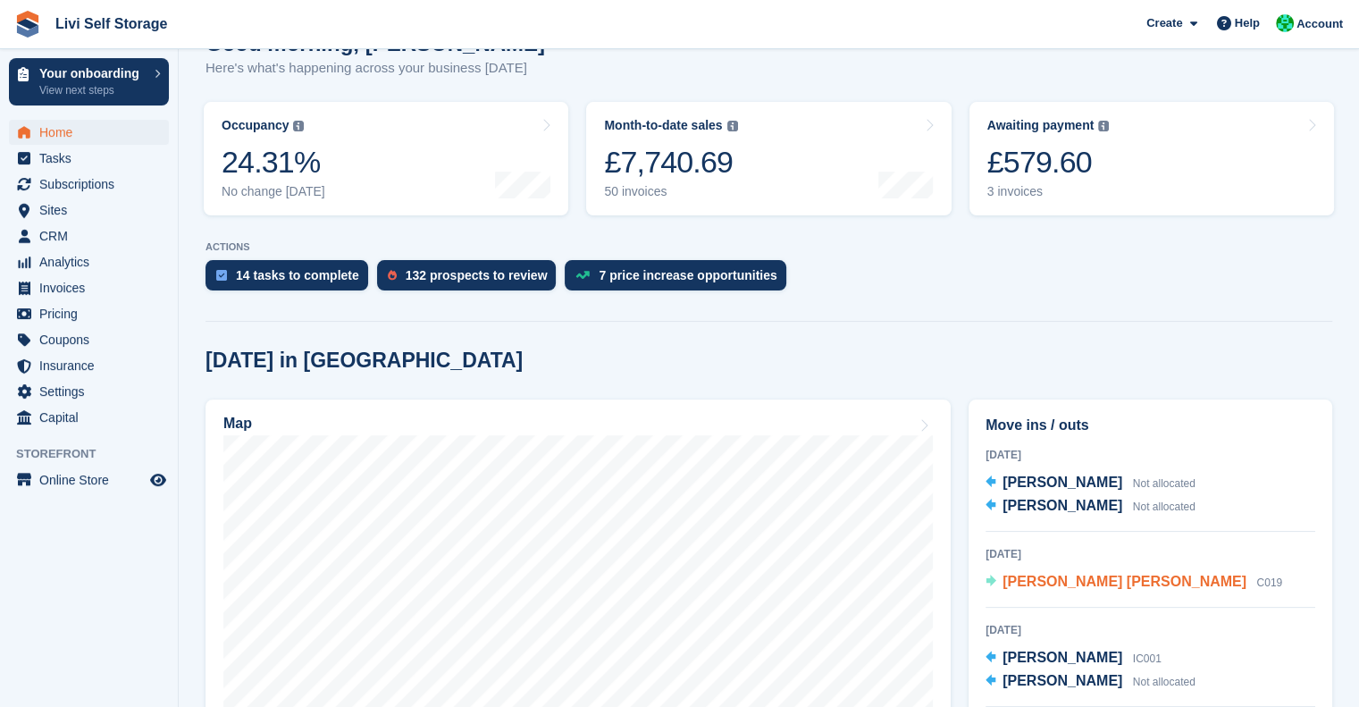
scroll to position [86, 0]
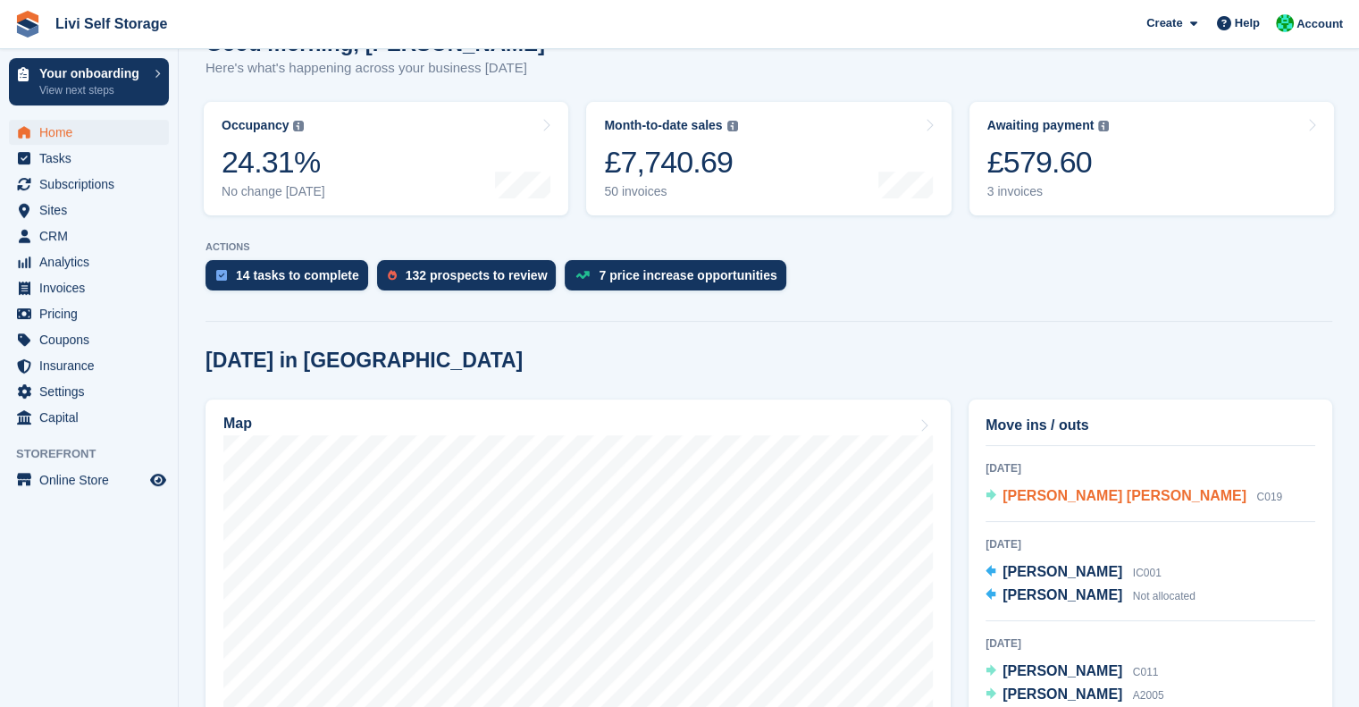
click at [1075, 525] on div "[DATE] [PERSON_NAME] Not allocated [PERSON_NAME] Not allocated [DATE] [PERSON_N…" at bounding box center [1151, 622] width 330 height 354
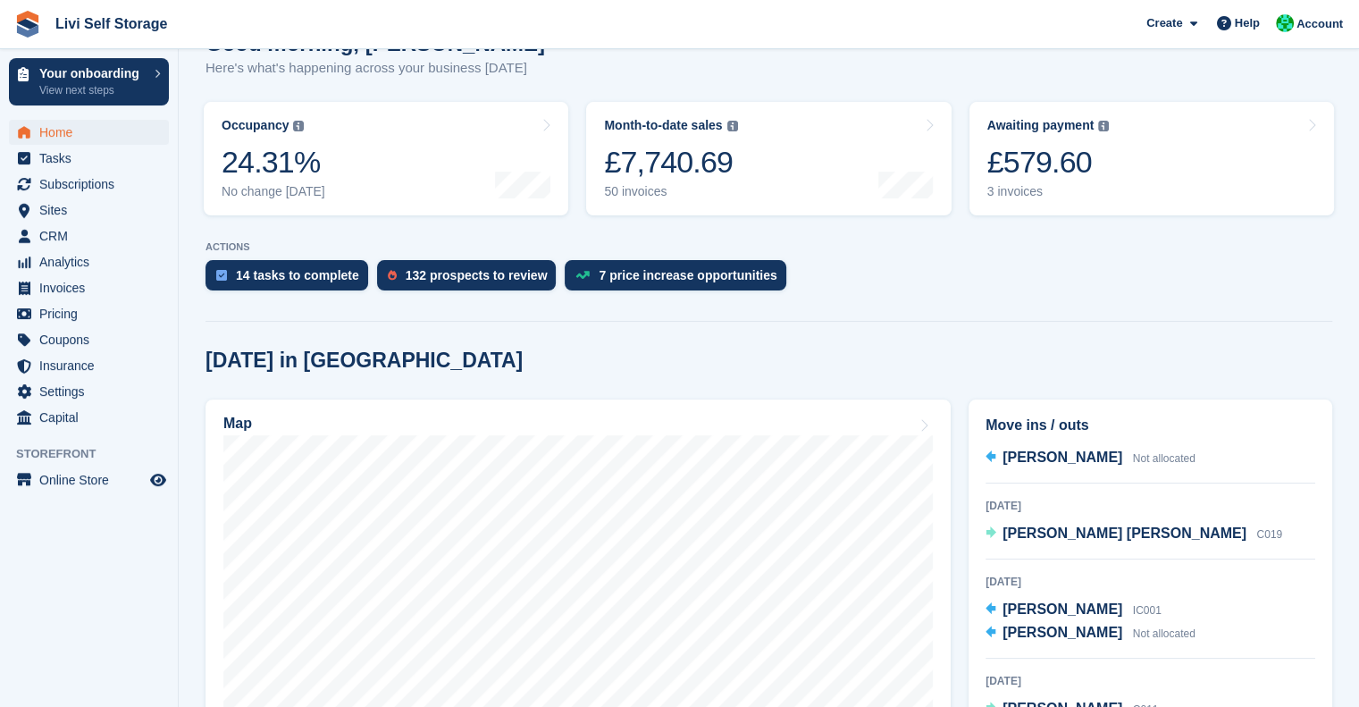
scroll to position [50, 0]
click at [1159, 527] on div "[DATE] [PERSON_NAME] [PERSON_NAME] C019" at bounding box center [1151, 525] width 330 height 63
